Goal: Navigation & Orientation: Find specific page/section

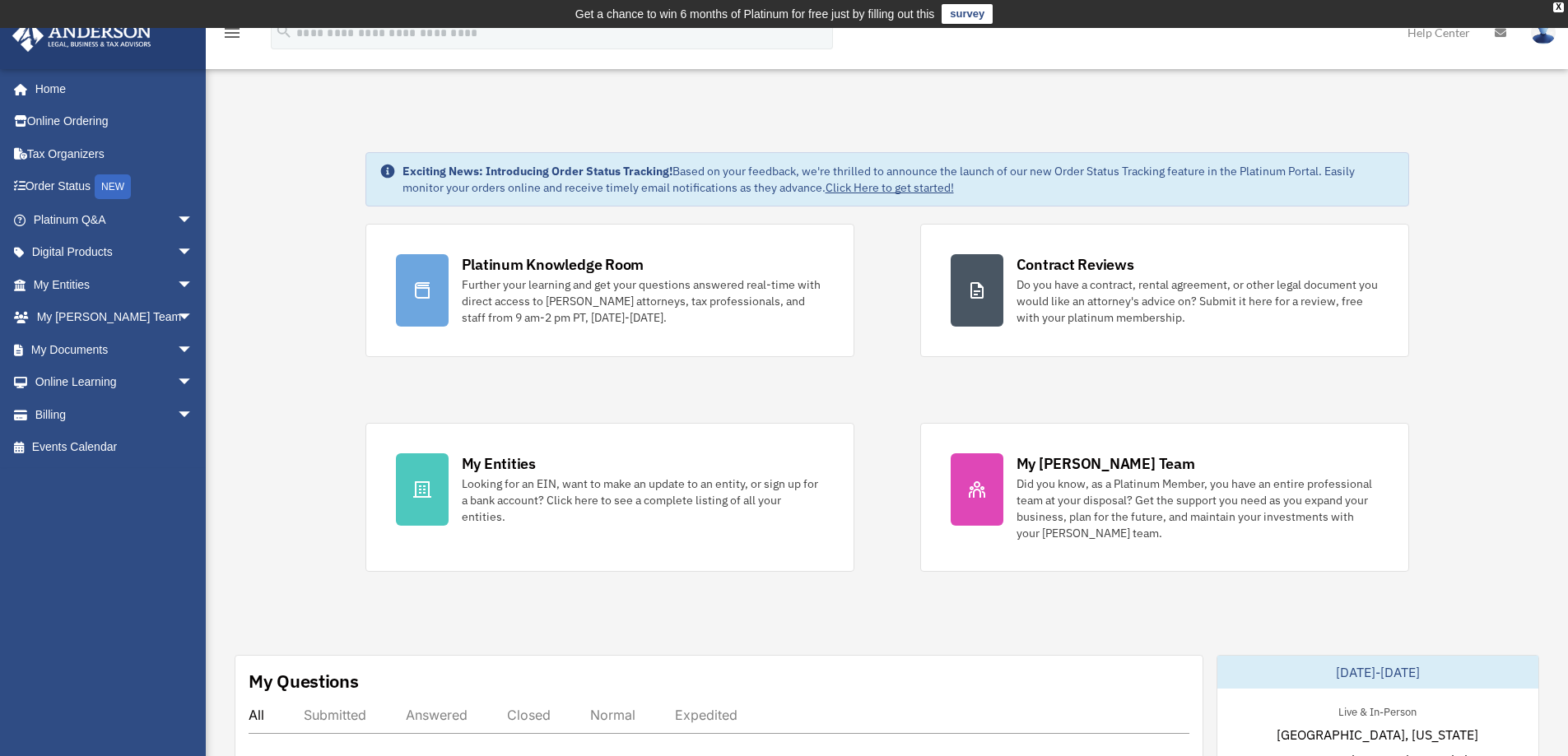
click at [84, 91] on link "Home" at bounding box center [115, 89] width 207 height 33
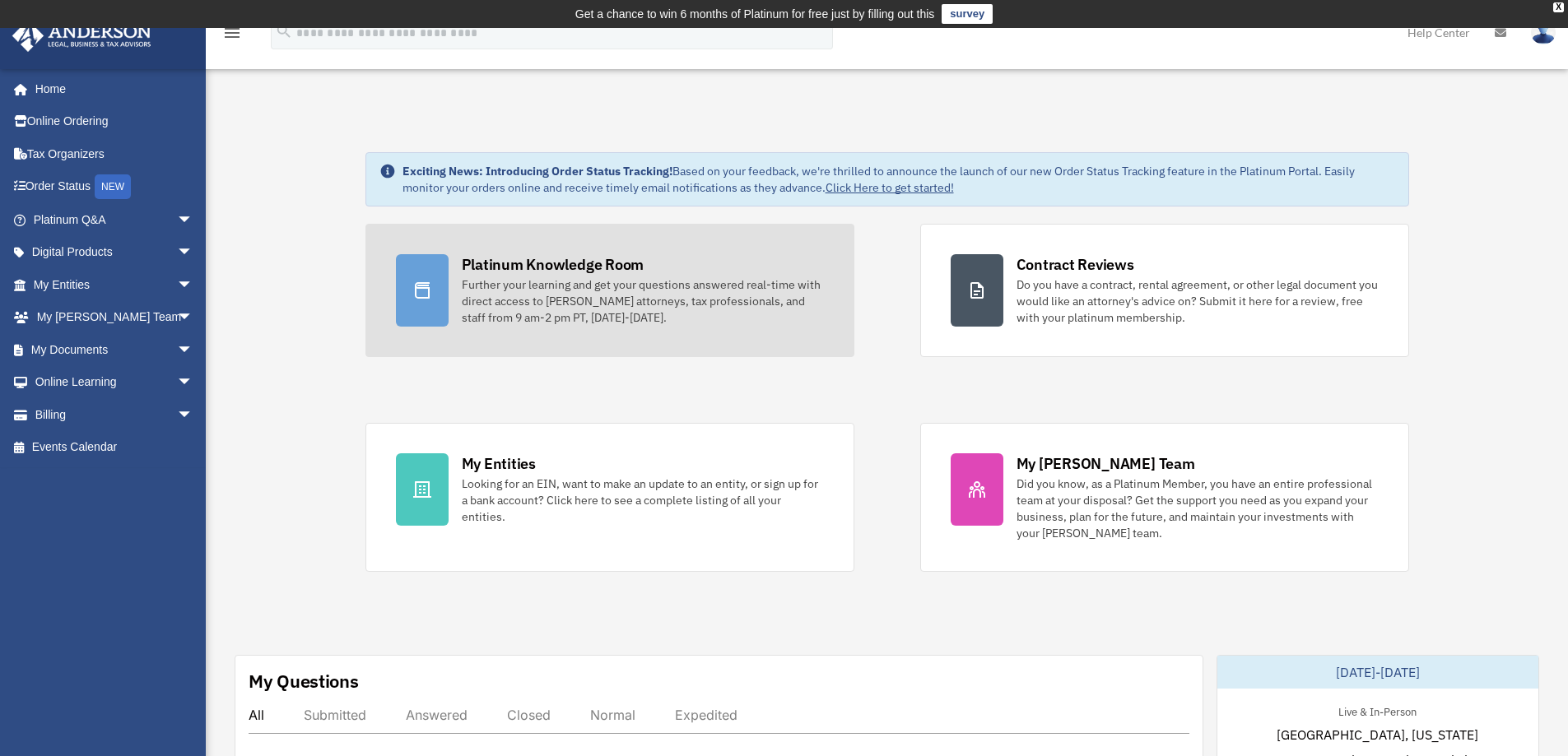
click at [664, 292] on div "Further your learning and get your questions answered real-time with direct acc…" at bounding box center [643, 301] width 362 height 49
click at [618, 280] on div "Further your learning and get your questions answered real-time with direct acc…" at bounding box center [643, 301] width 362 height 49
click at [495, 285] on div "Further your learning and get your questions answered real-time with direct acc…" at bounding box center [643, 301] width 362 height 49
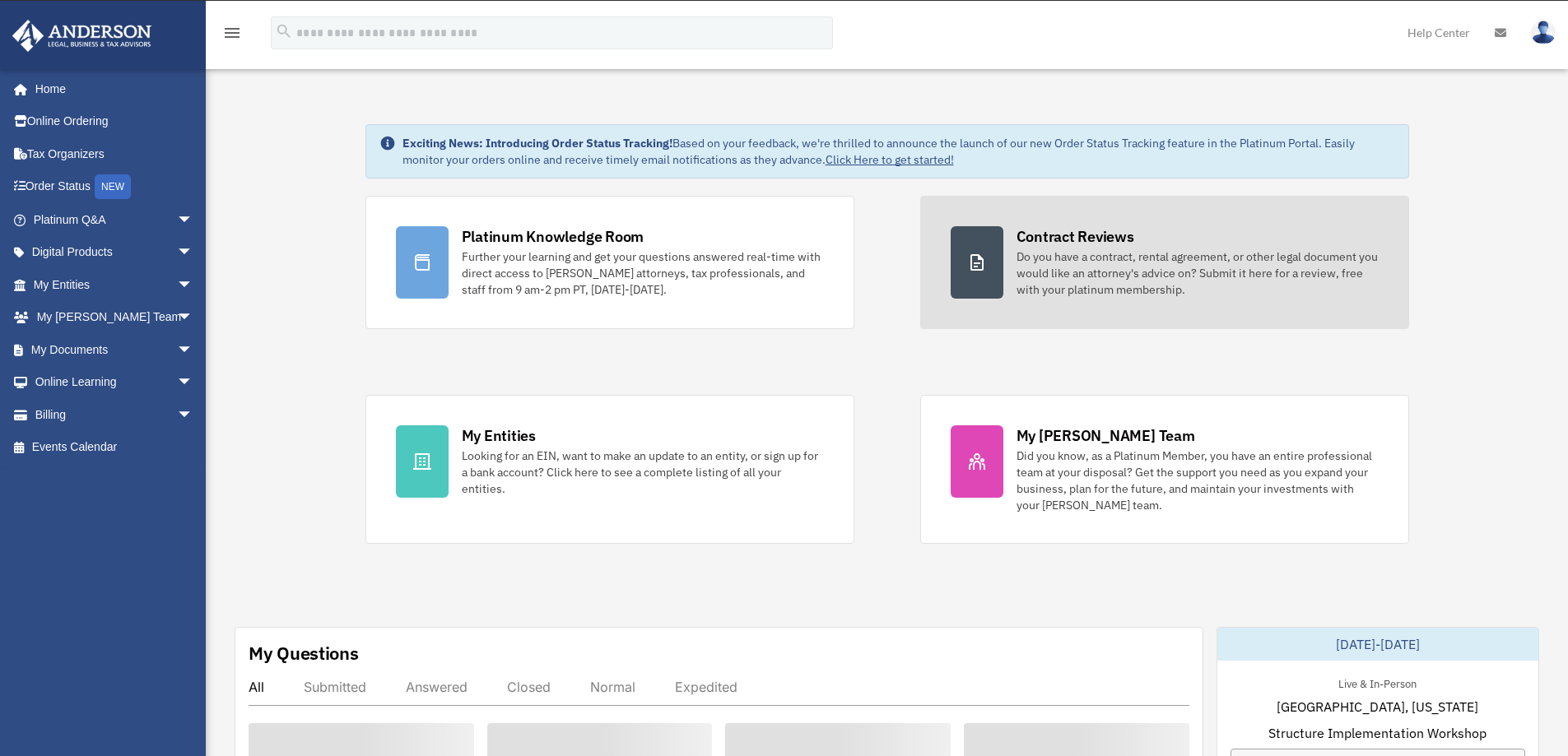
click at [1157, 249] on div "Contract Reviews Do you have a contract, rental agreement, or other legal docum…" at bounding box center [1198, 261] width 362 height 72
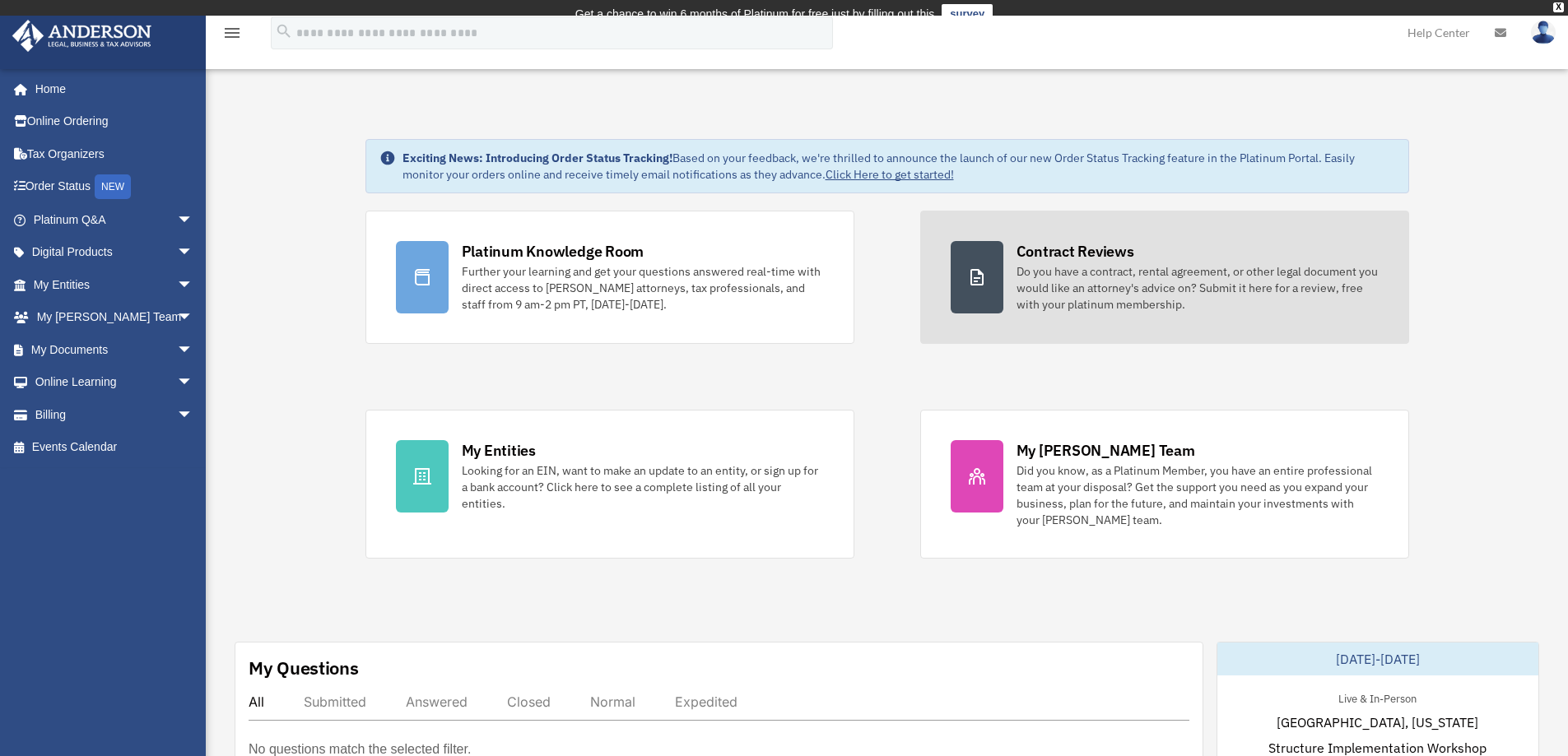
click at [1157, 249] on div "Contract Reviews Do you have a contract, rental agreement, or other legal docum…" at bounding box center [1198, 277] width 362 height 72
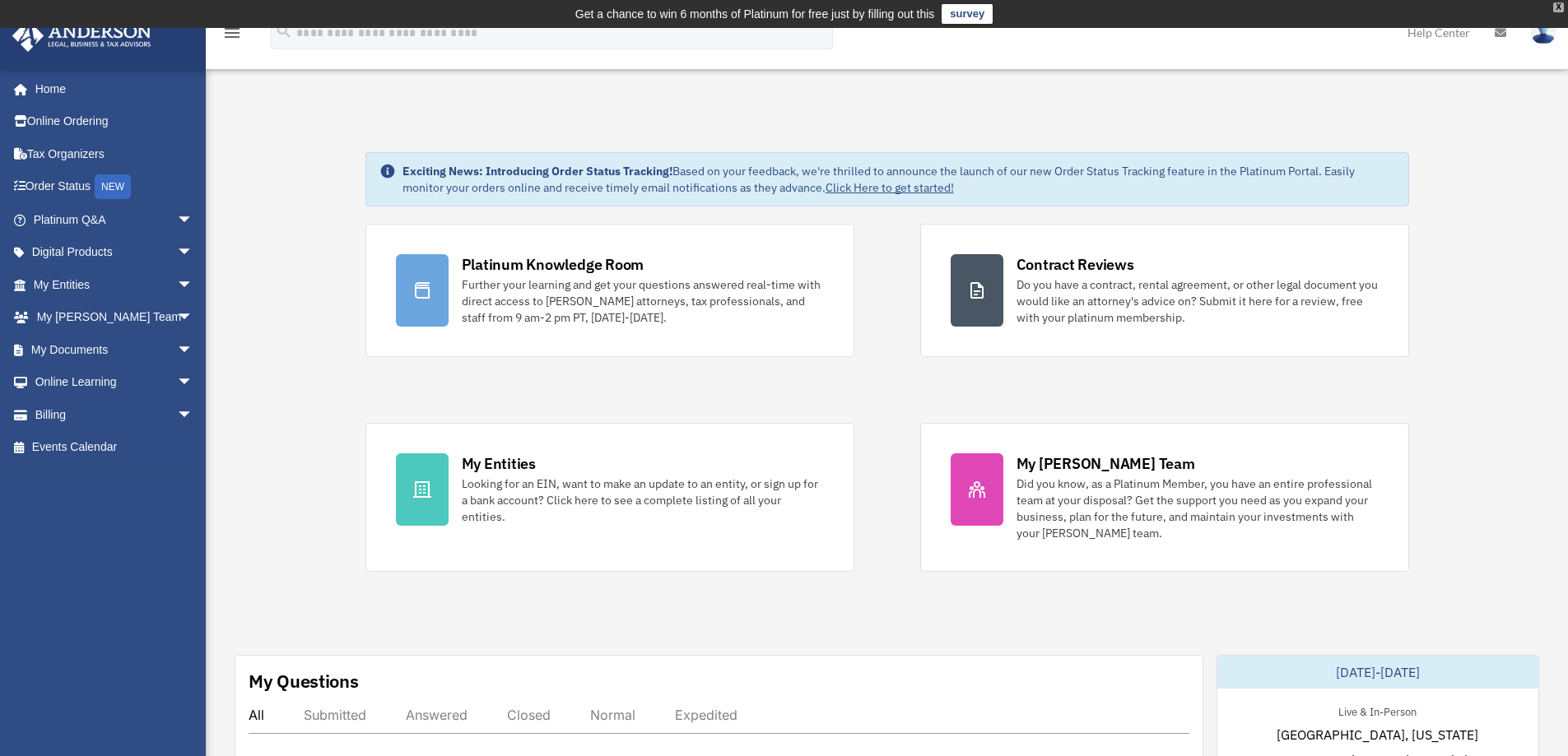
click at [1558, 6] on div "X" at bounding box center [1559, 7] width 11 height 10
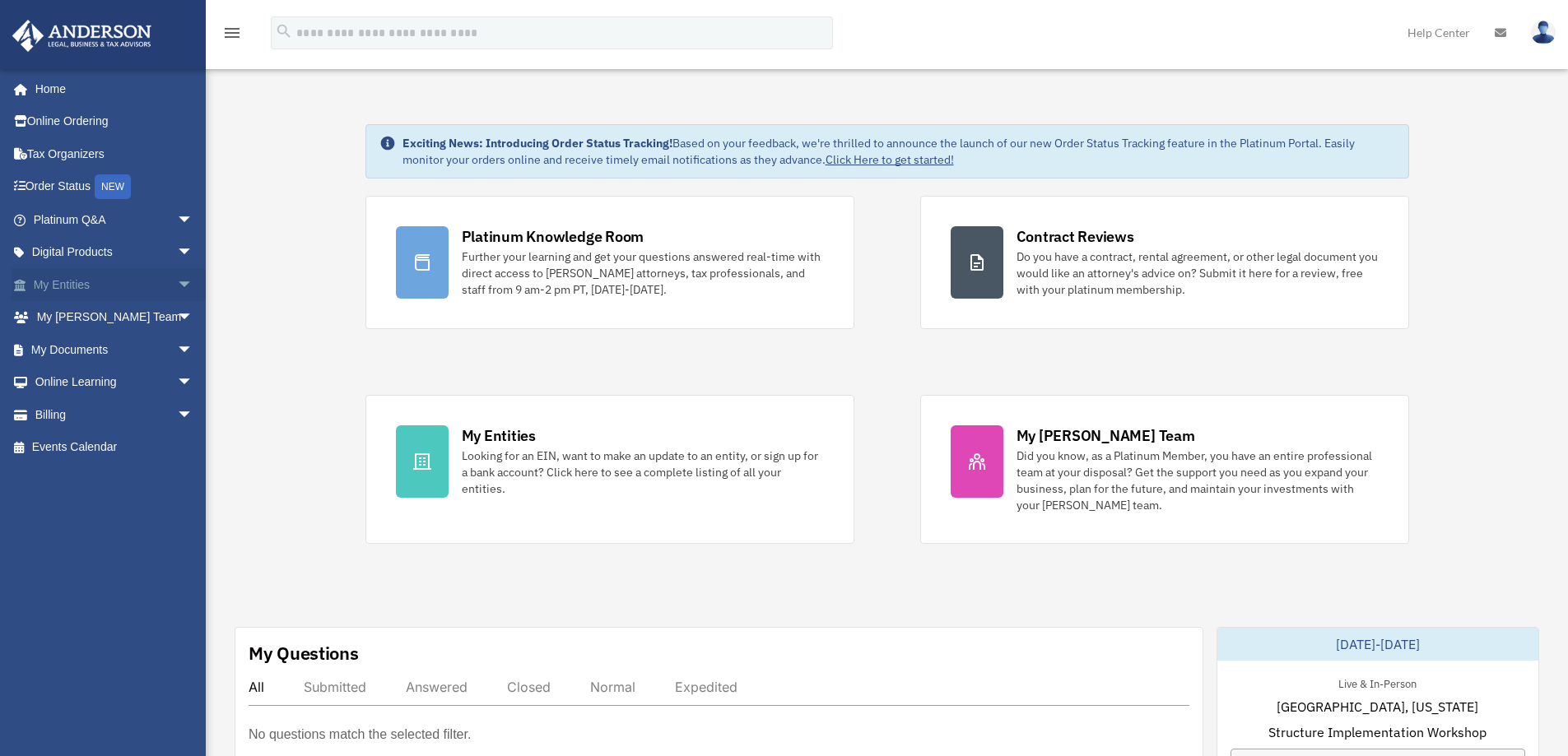
click at [83, 281] on link "My Entities arrow_drop_down" at bounding box center [115, 285] width 207 height 33
click at [177, 286] on span "arrow_drop_down" at bounding box center [193, 285] width 33 height 34
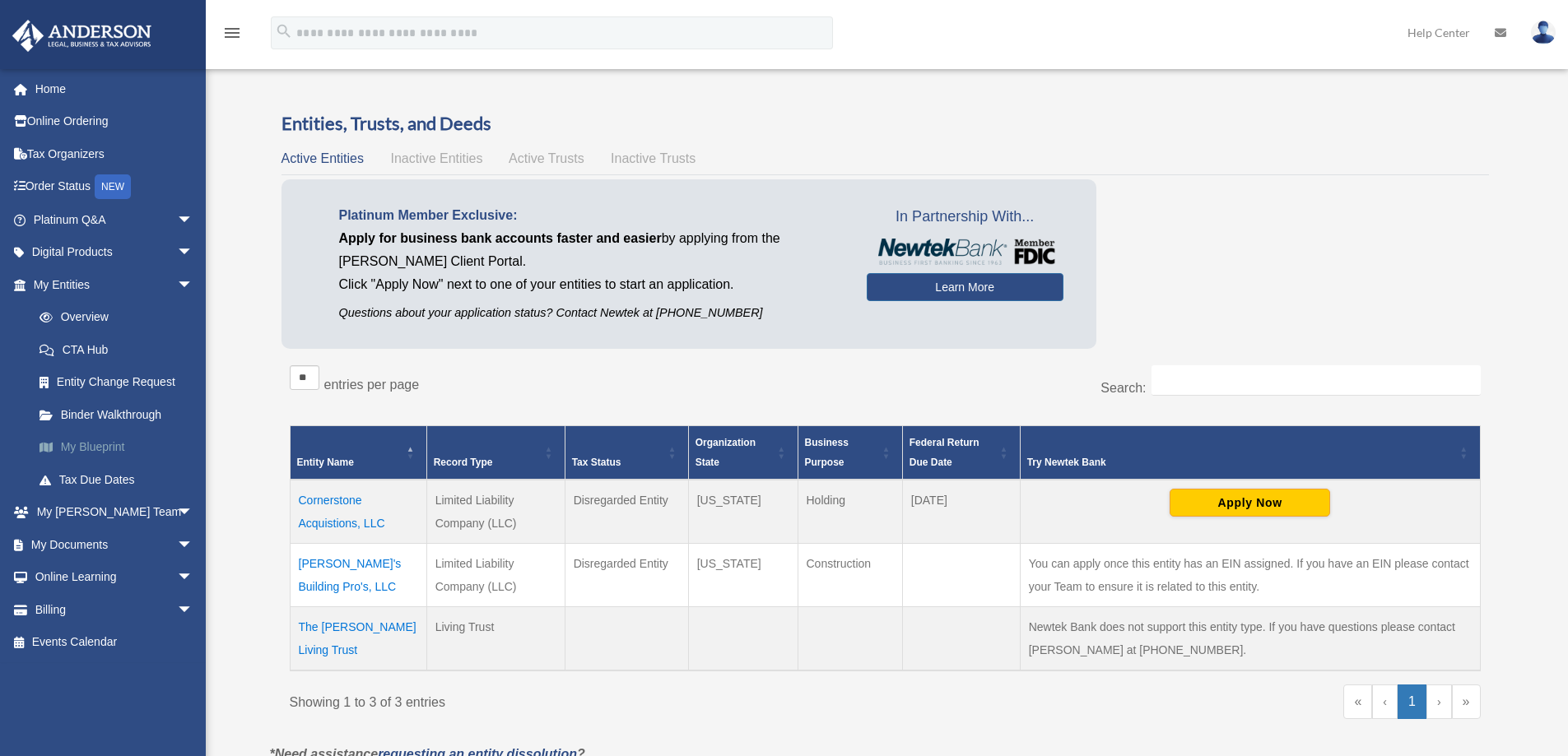
click at [135, 437] on link "My Blueprint" at bounding box center [120, 447] width 195 height 33
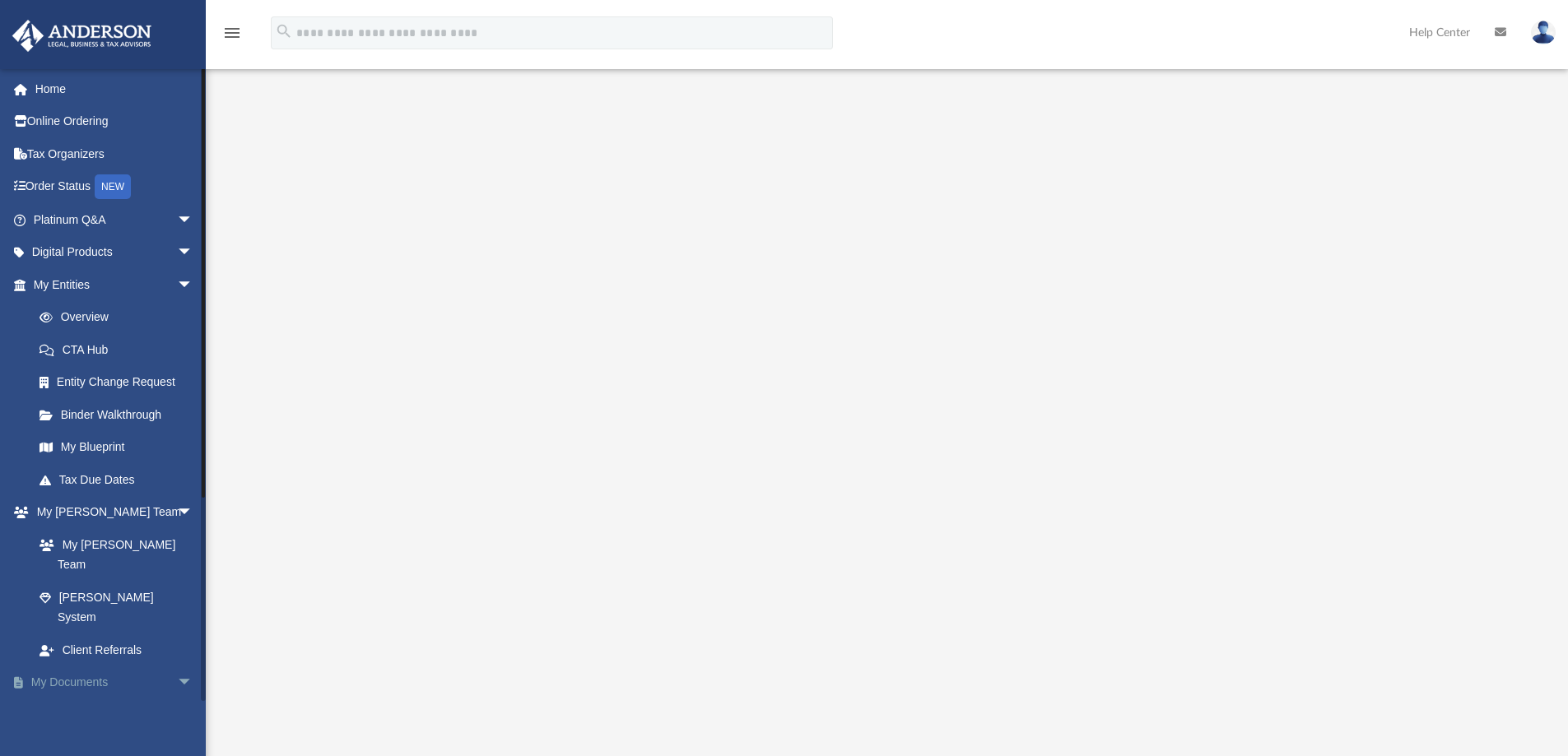
click at [104, 667] on link "My Documents arrow_drop_down" at bounding box center [115, 683] width 207 height 33
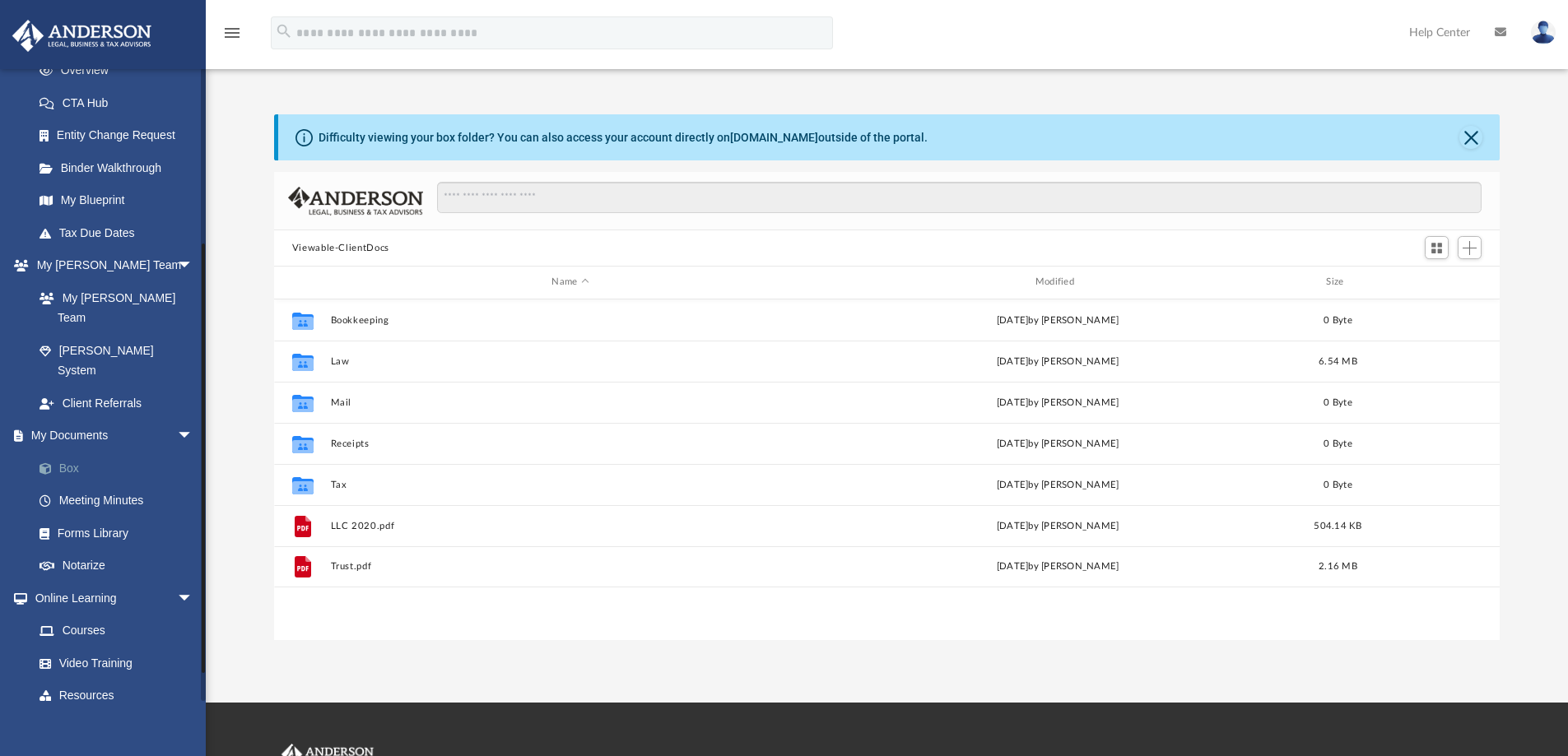
scroll to position [362, 1214]
click at [73, 452] on link "Box" at bounding box center [120, 468] width 195 height 33
click at [1467, 142] on button "Close" at bounding box center [1471, 137] width 23 height 23
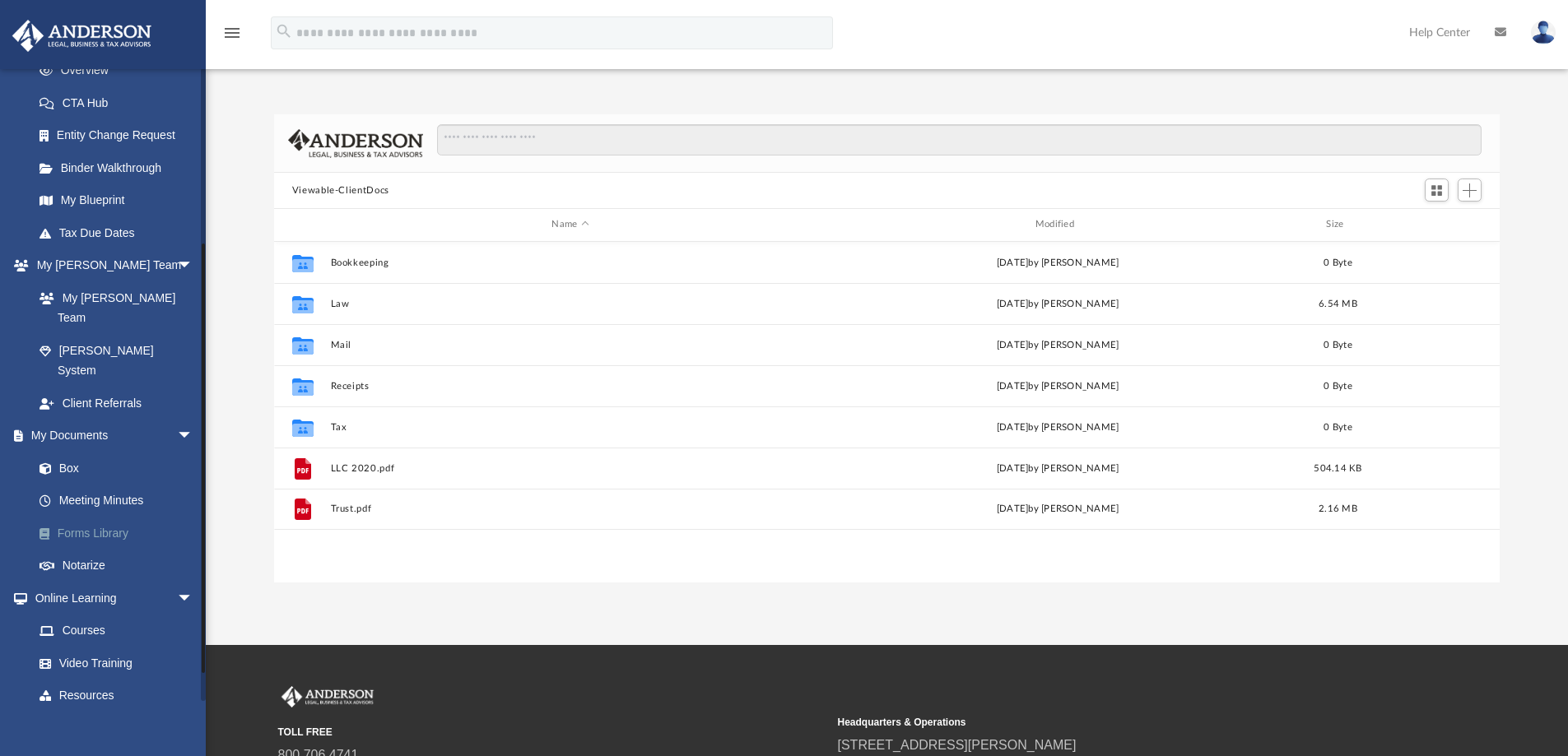
click at [111, 516] on link "Forms Library" at bounding box center [120, 533] width 195 height 33
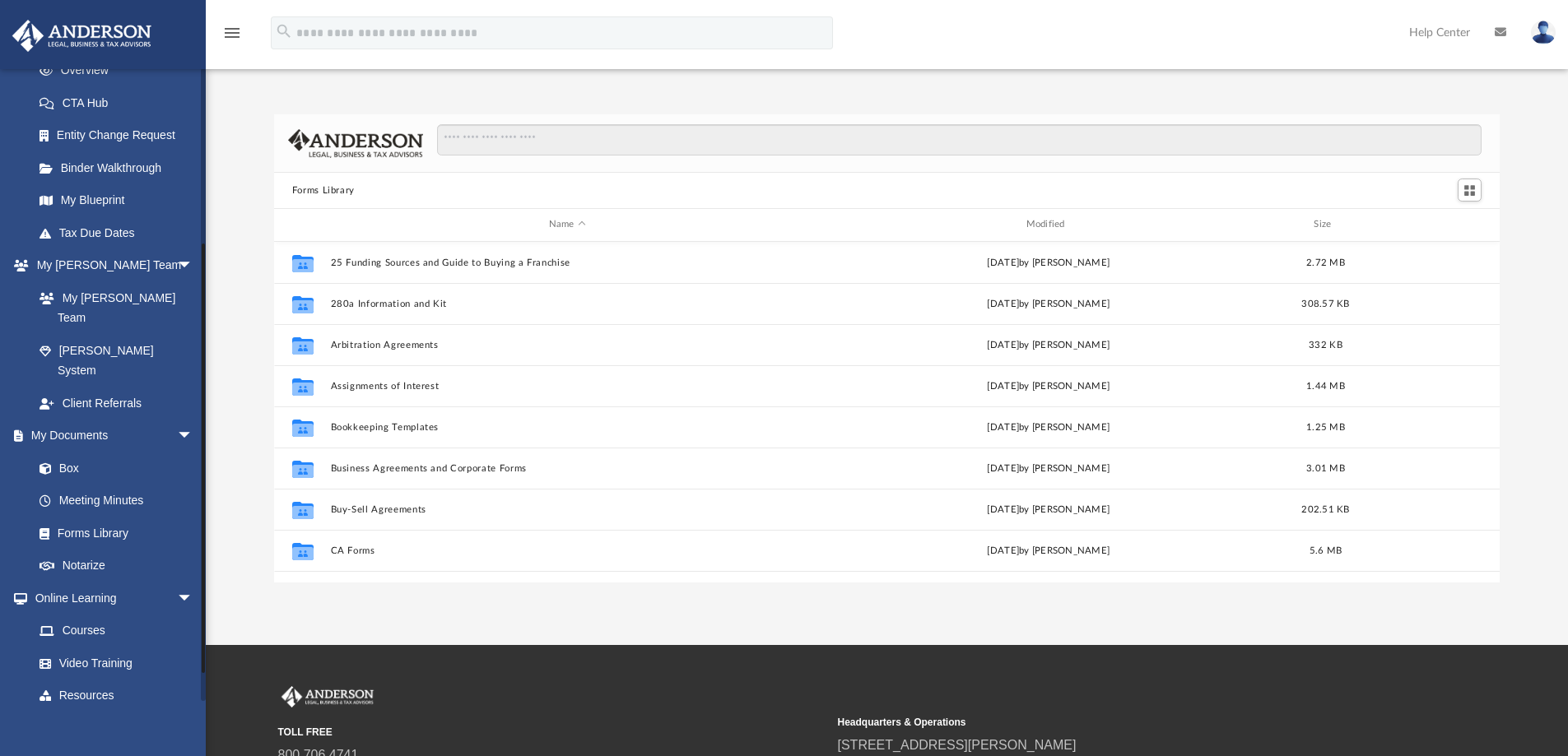
click at [110, 712] on link "Billing arrow_drop_down" at bounding box center [115, 728] width 207 height 33
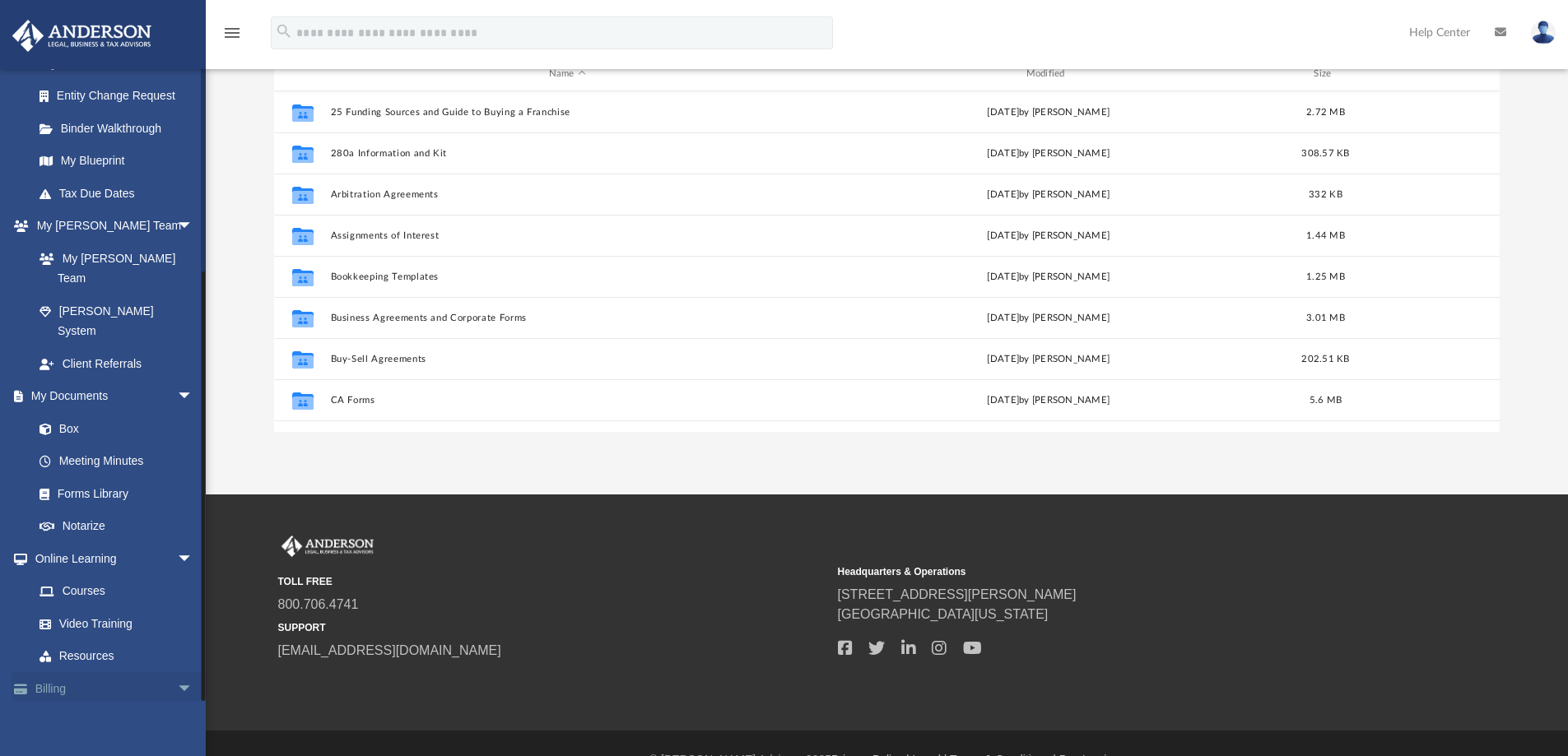
scroll to position [164, 0]
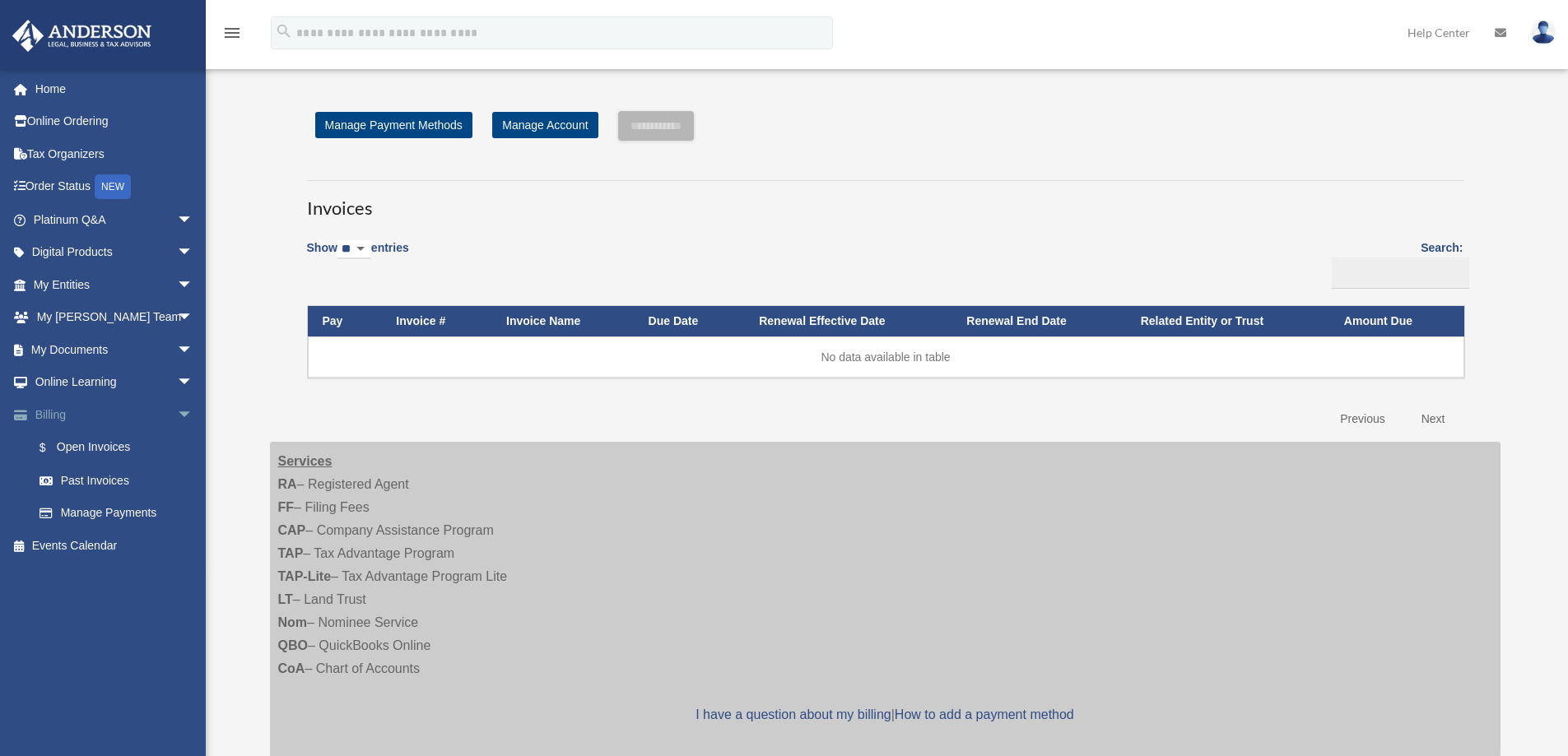
click at [177, 414] on span "arrow_drop_down" at bounding box center [193, 415] width 33 height 34
click at [181, 337] on span "arrow_drop_down" at bounding box center [193, 349] width 33 height 34
click at [128, 393] on link "Box" at bounding box center [120, 383] width 195 height 33
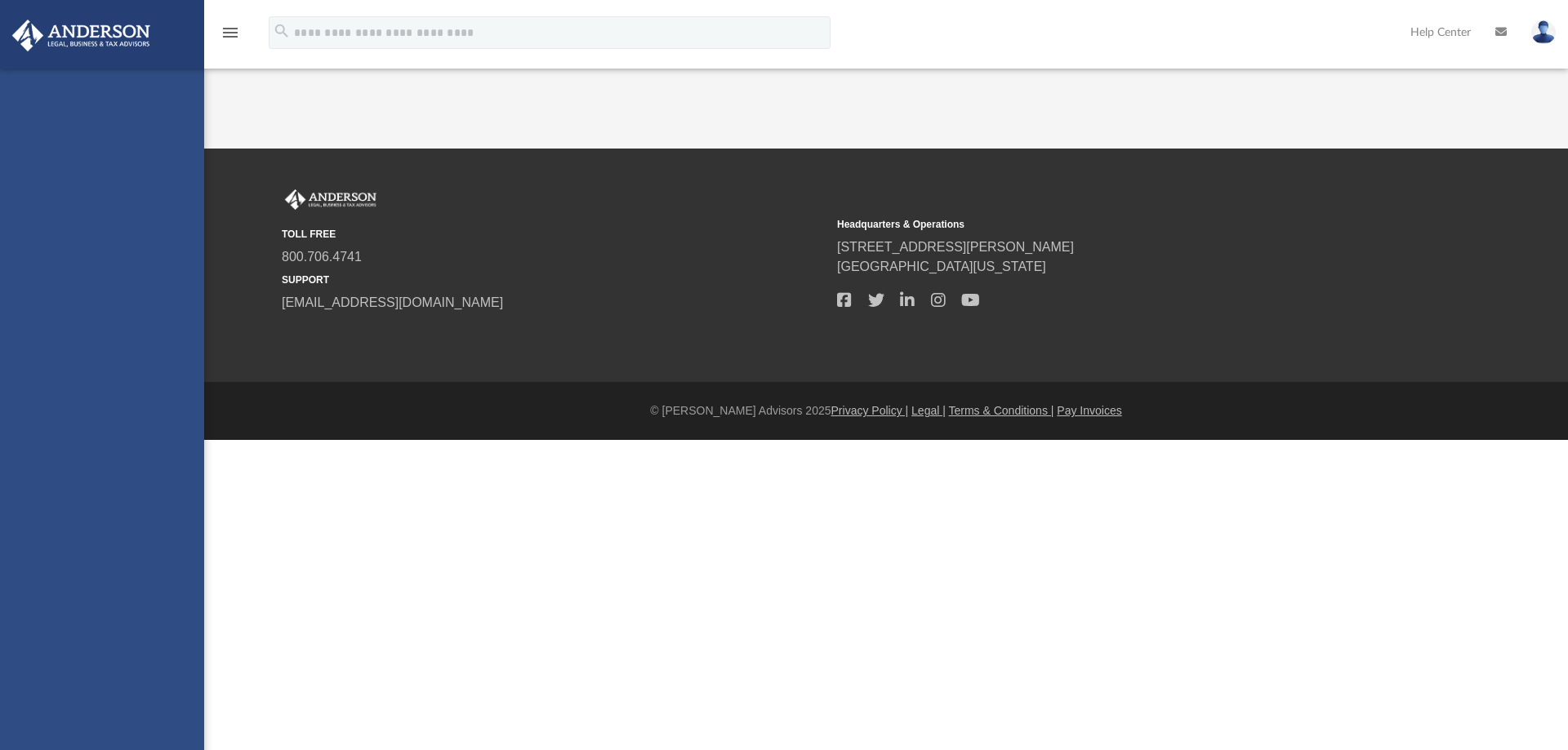
click at [69, 382] on div "[EMAIL_ADDRESS][DOMAIN_NAME] Sign Out [PERSON_NAME][EMAIL_ADDRESS][DOMAIN_NAME]…" at bounding box center [102, 443] width 204 height 750
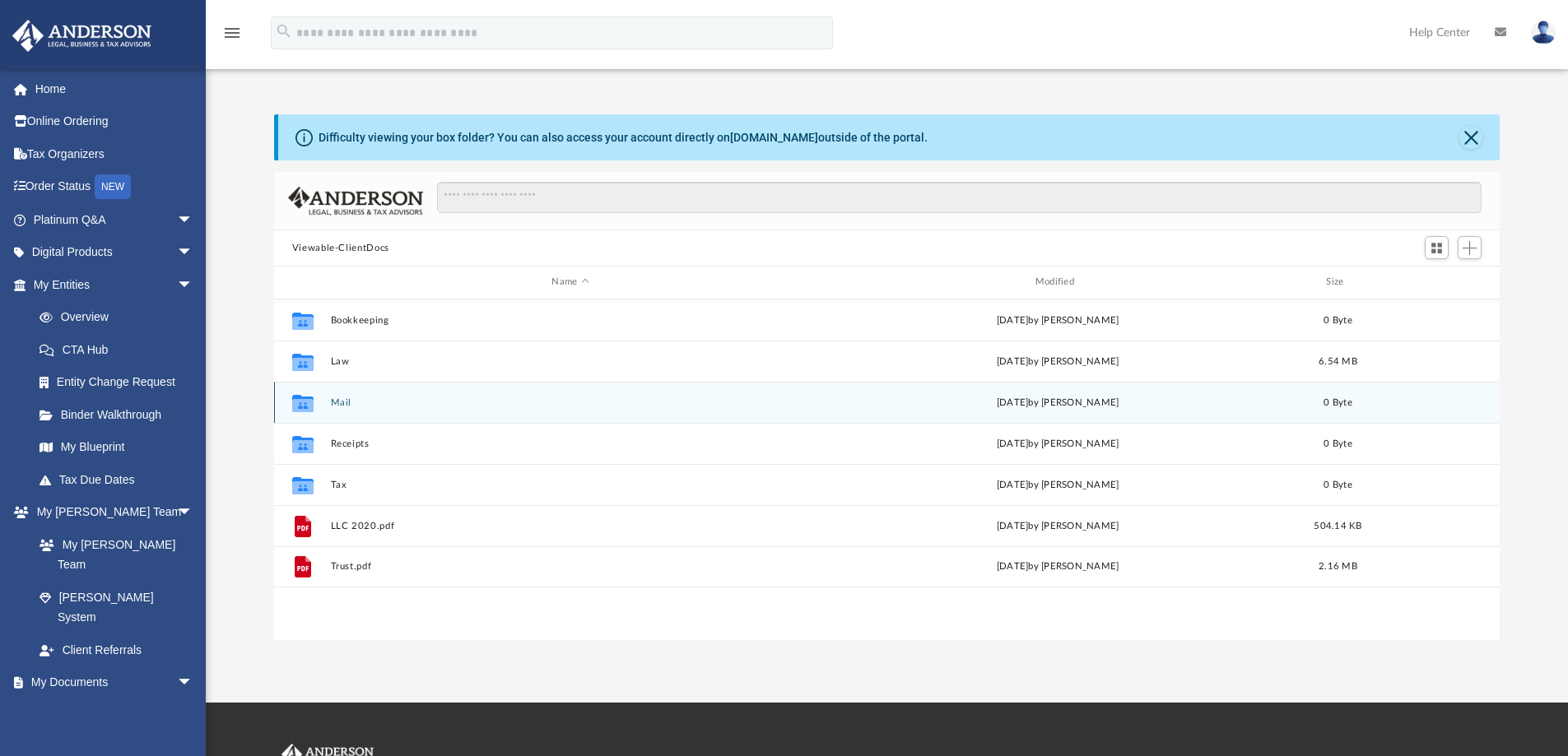
scroll to position [362, 1214]
